Goal: Information Seeking & Learning: Check status

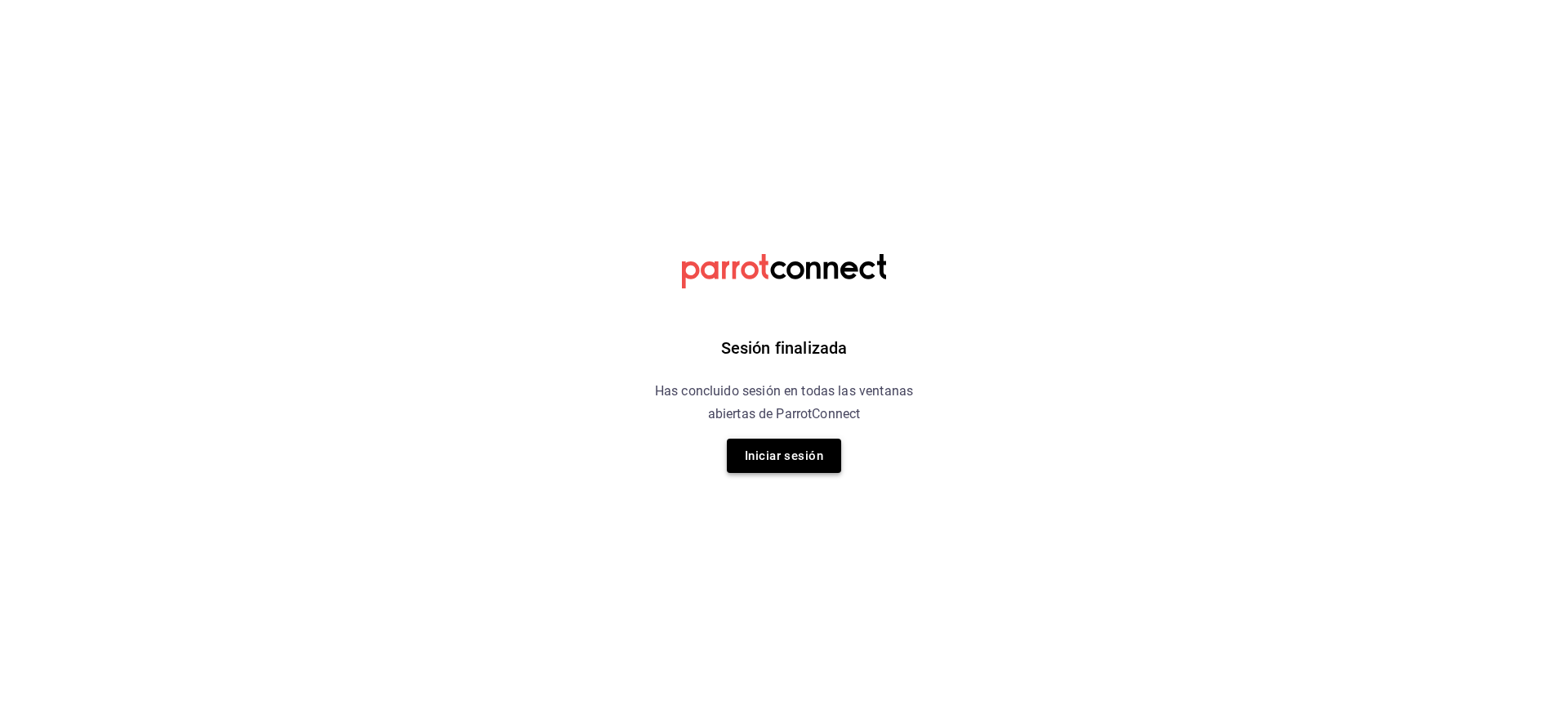
click at [773, 450] on button "Iniciar sesión" at bounding box center [784, 456] width 114 height 35
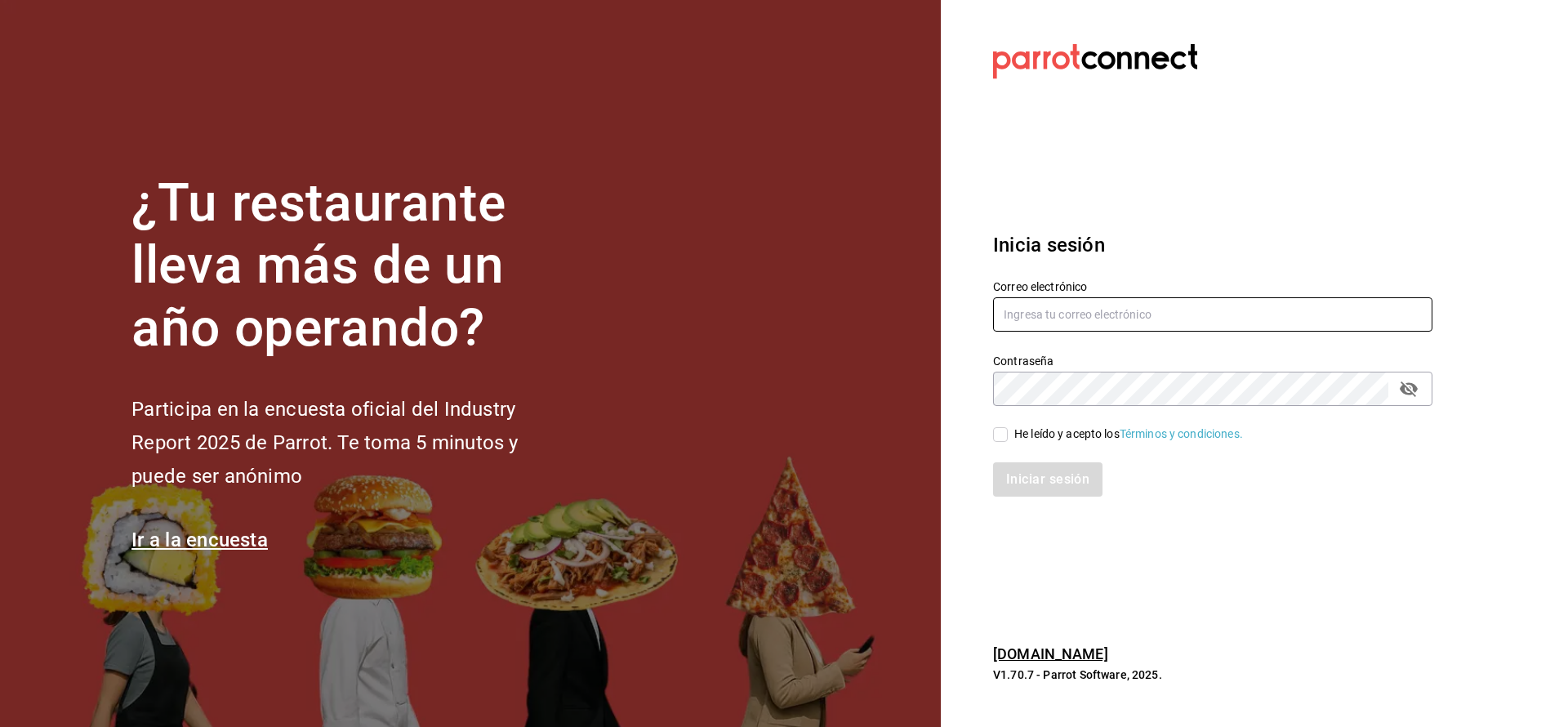
type input "[PERSON_NAME][EMAIL_ADDRESS][PERSON_NAME][DOMAIN_NAME]"
click at [1009, 437] on label "He leído y acepto los Términos y condiciones." at bounding box center [1118, 434] width 250 height 17
click at [1008, 437] on input "He leído y acepto los Términos y condiciones." at bounding box center [1001, 435] width 15 height 15
checkbox input "true"
click at [1019, 478] on button "Iniciar sesión" at bounding box center [1048, 479] width 111 height 35
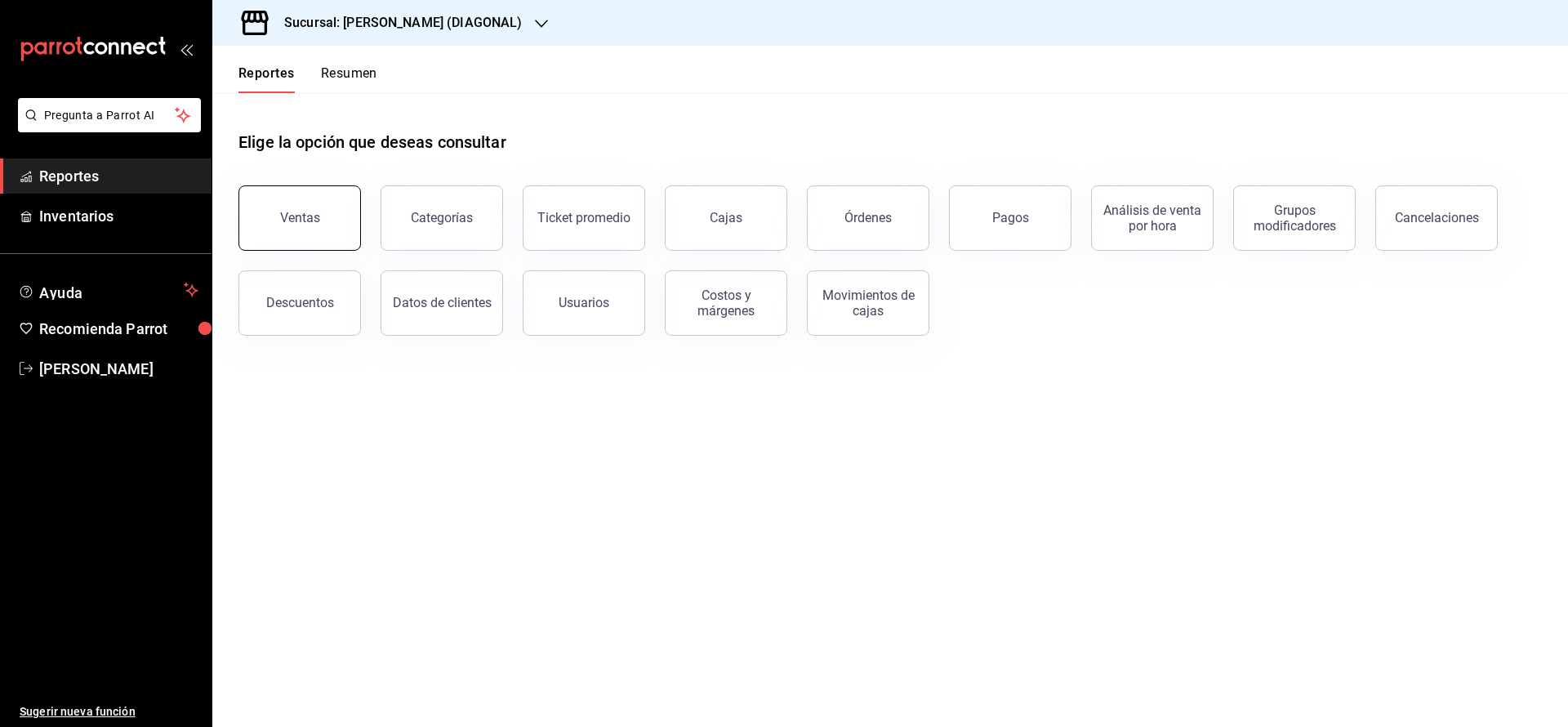
click at [340, 217] on button "Ventas" at bounding box center [300, 217] width 123 height 65
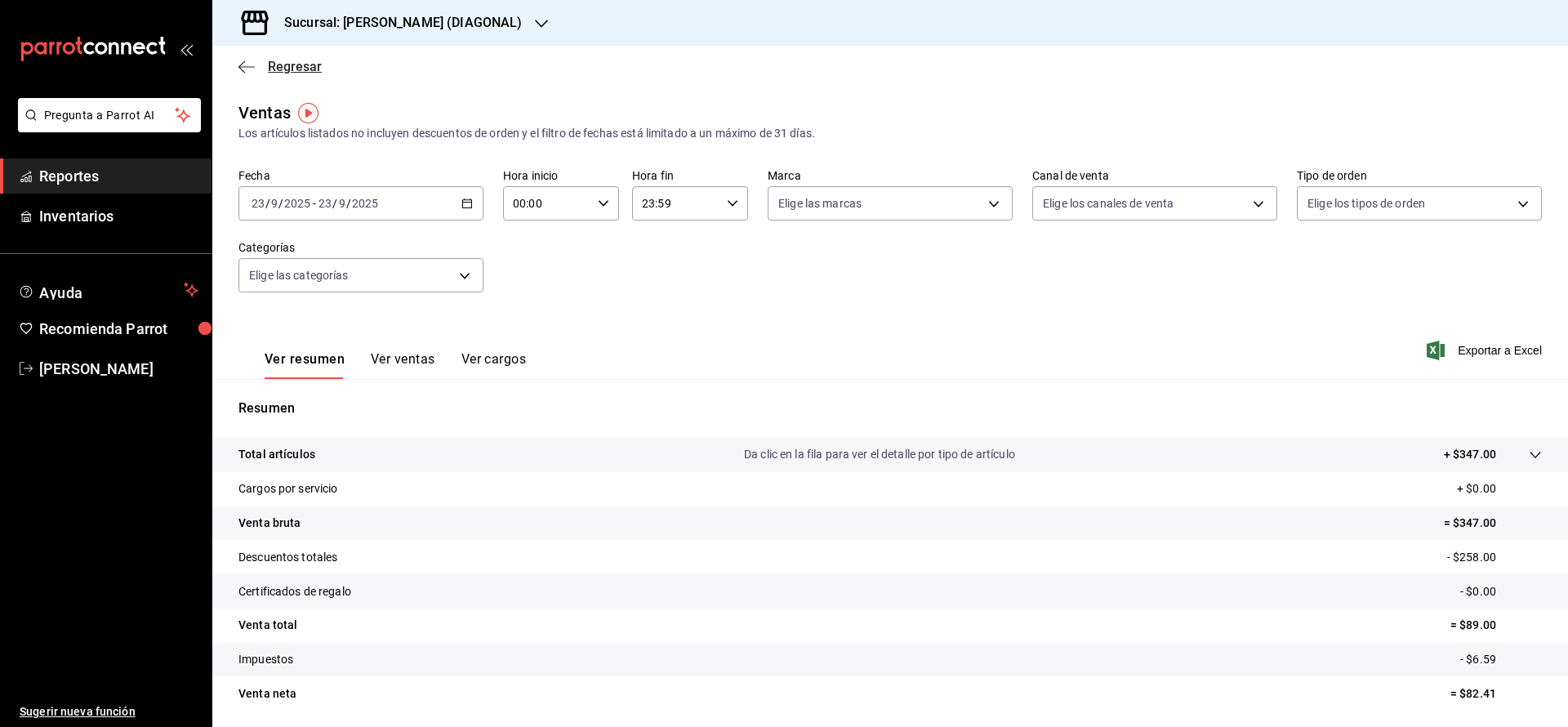
click at [307, 67] on span "Regresar" at bounding box center [294, 66] width 54 height 16
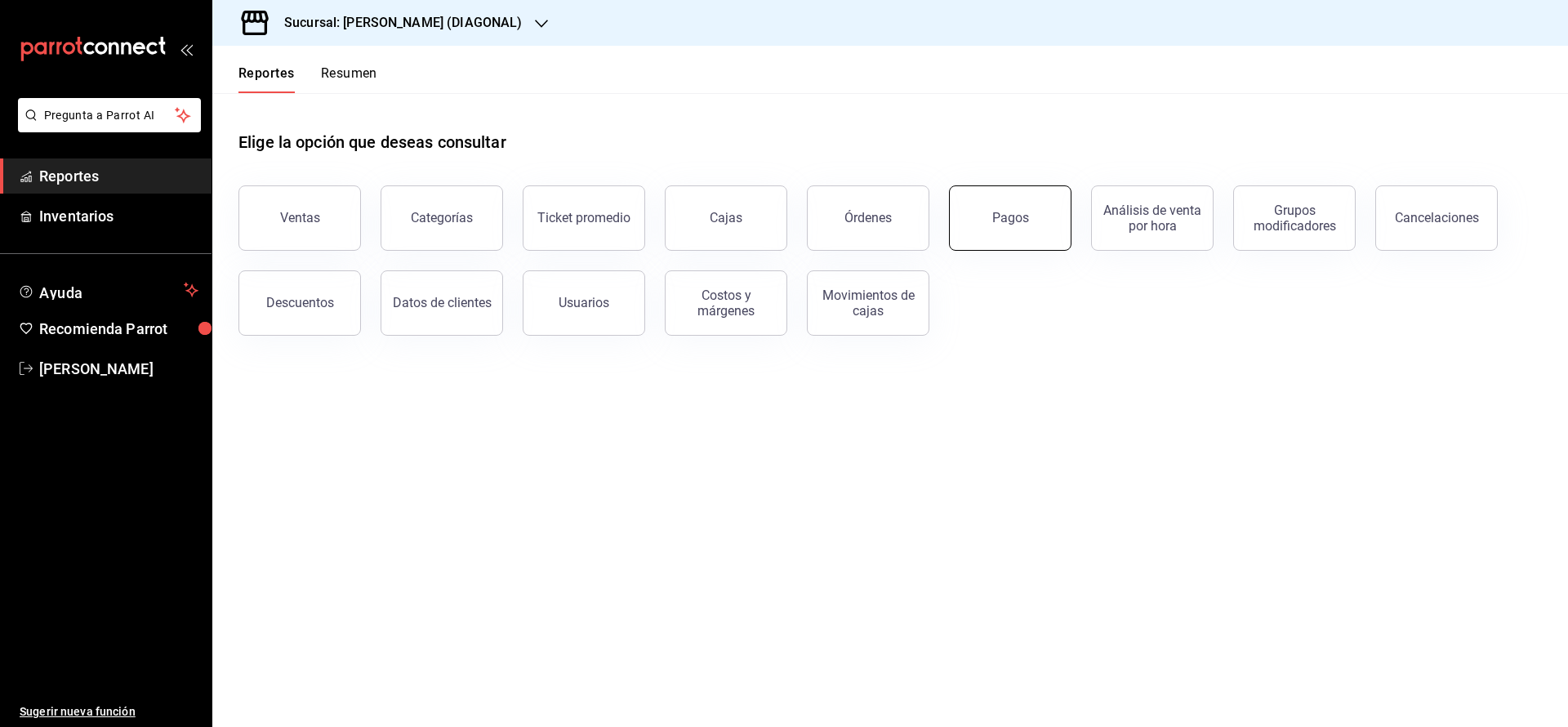
click at [958, 212] on button "Pagos" at bounding box center [1010, 217] width 123 height 65
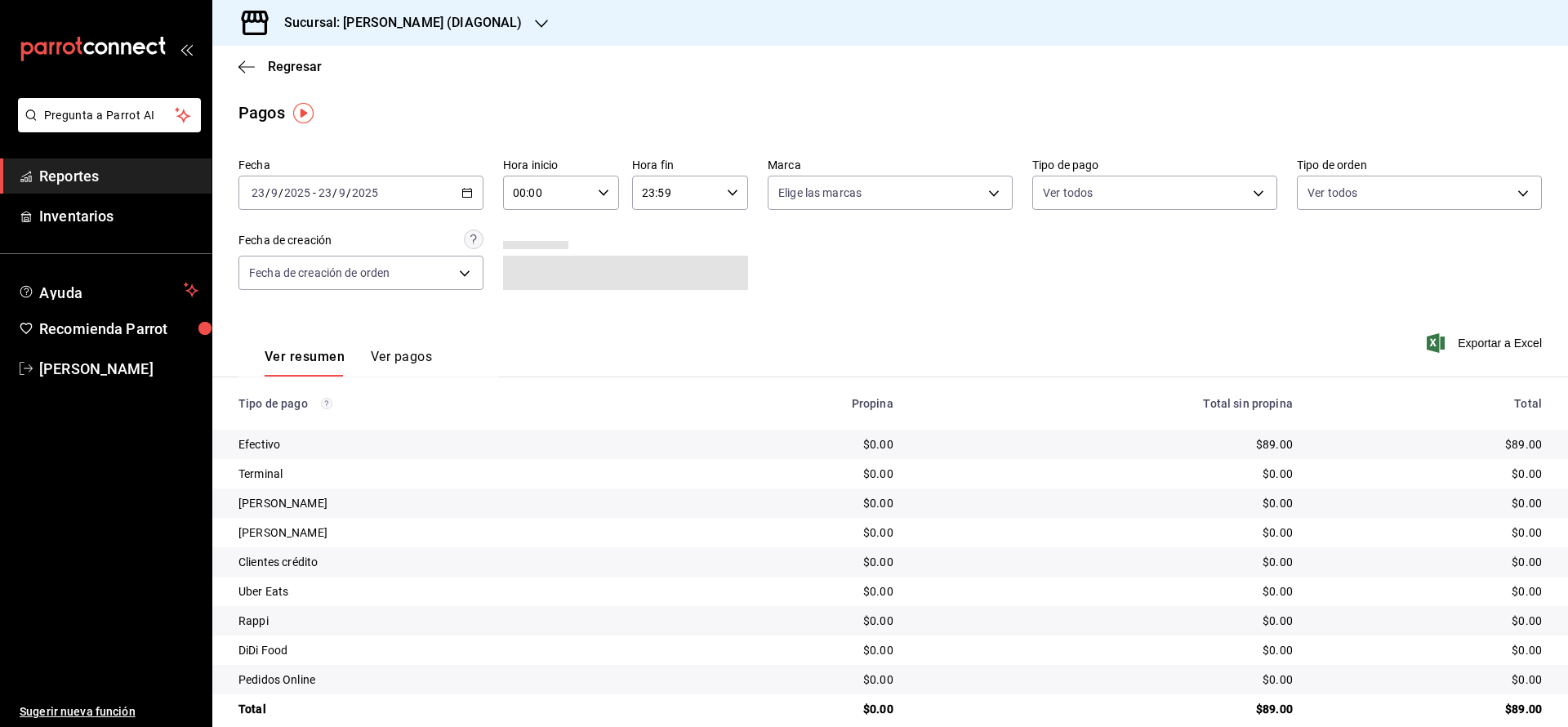
click at [426, 198] on div "2025-09-23 23 / 9 / 2025 - 2025-09-23 23 / 9 / 2025" at bounding box center [362, 193] width 245 height 35
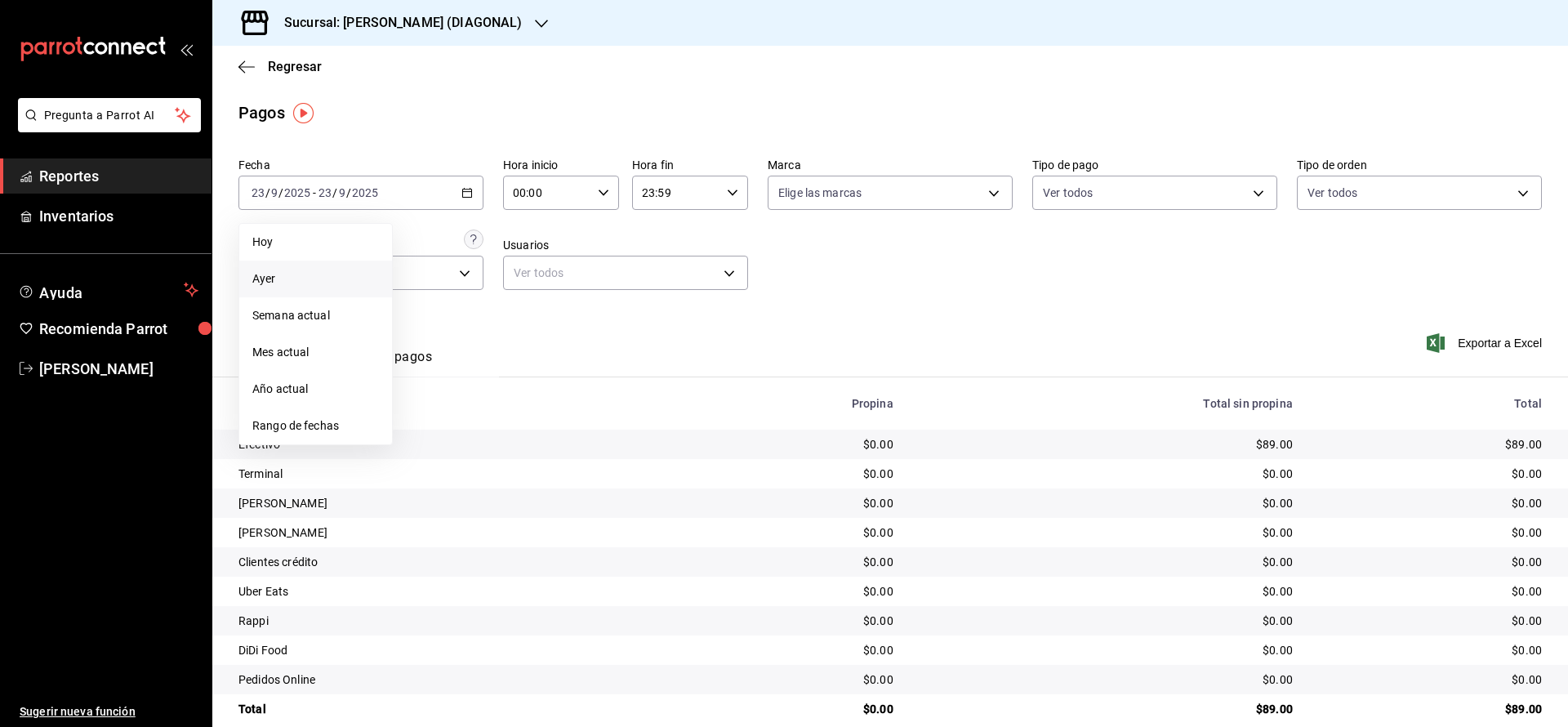
click at [295, 284] on span "Ayer" at bounding box center [315, 278] width 127 height 17
